Goal: Task Accomplishment & Management: Use online tool/utility

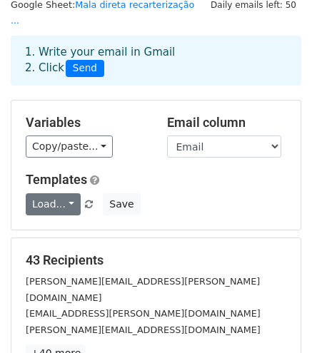
scroll to position [71, 0]
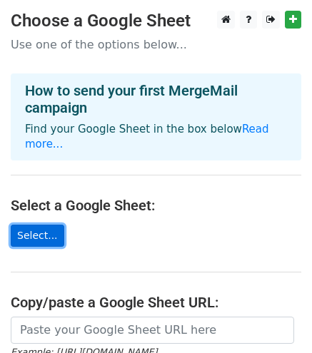
drag, startPoint x: 0, startPoint y: 0, endPoint x: 39, endPoint y: 220, distance: 223.8
click at [39, 225] on link "Select..." at bounding box center [37, 236] width 53 height 22
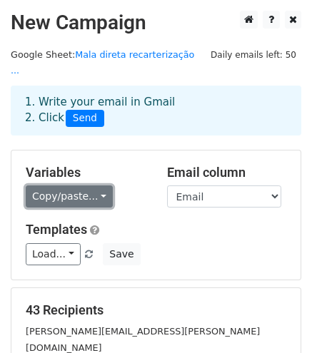
click at [66, 185] on link "Copy/paste..." at bounding box center [69, 196] width 87 height 22
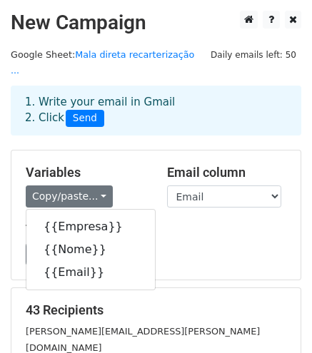
drag, startPoint x: 126, startPoint y: 155, endPoint x: 70, endPoint y: 167, distance: 57.6
click at [126, 165] on h5 "Variables" at bounding box center [86, 173] width 120 height 16
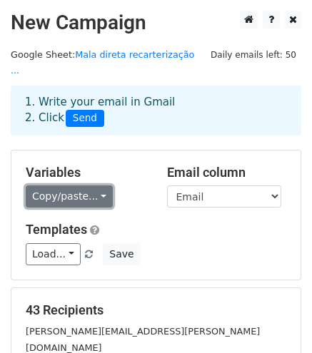
click at [47, 185] on link "Copy/paste..." at bounding box center [69, 196] width 87 height 22
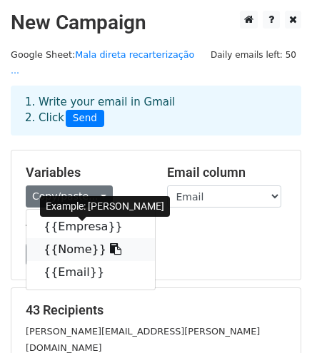
click at [61, 238] on link "{{Nome}}" at bounding box center [90, 249] width 128 height 23
